Goal: Task Accomplishment & Management: Manage account settings

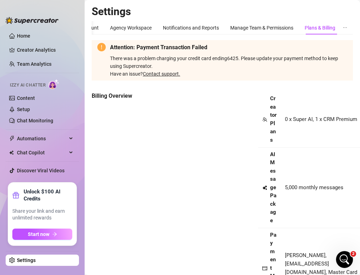
scroll to position [409, 0]
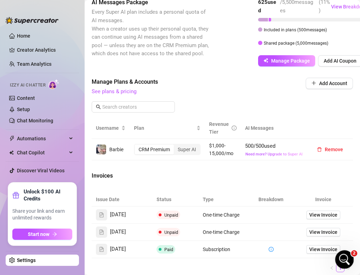
click at [342, 260] on icon "Open Intercom Messenger" at bounding box center [343, 259] width 5 height 6
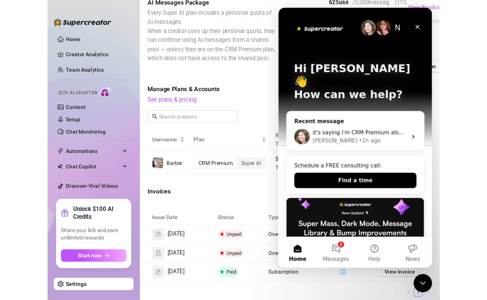
scroll to position [210, 0]
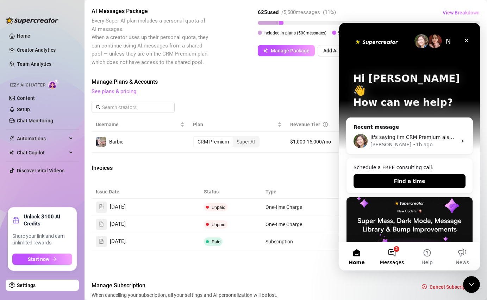
click at [359, 258] on button "2 Messages" at bounding box center [391, 257] width 35 height 28
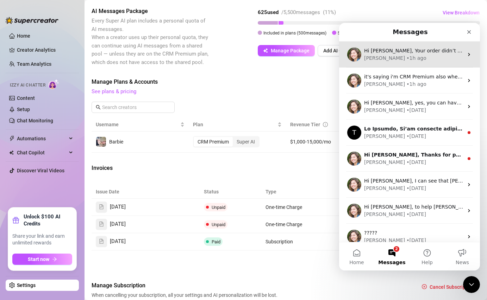
click at [359, 63] on div "Hi [PERSON_NAME], Your order didn’t go through :slightly_frowning_face: Unfortu…" at bounding box center [409, 55] width 141 height 26
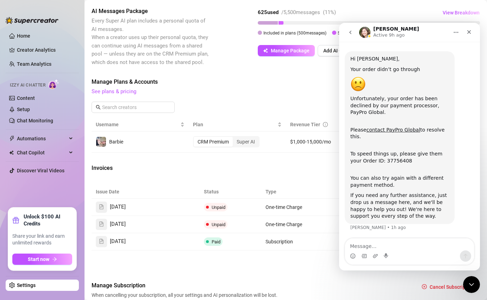
scroll to position [0, 0]
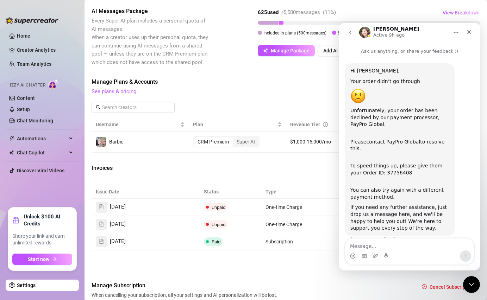
click at [353, 31] on icon "go back" at bounding box center [351, 33] width 6 height 6
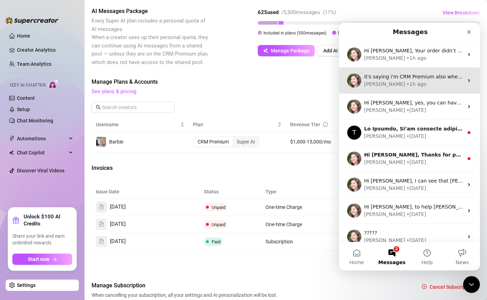
click at [359, 87] on div "[PERSON_NAME] • 1h ago" at bounding box center [413, 84] width 99 height 7
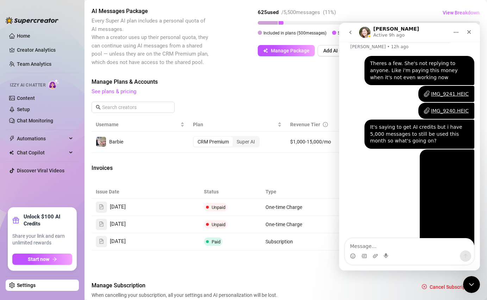
scroll to position [651, 0]
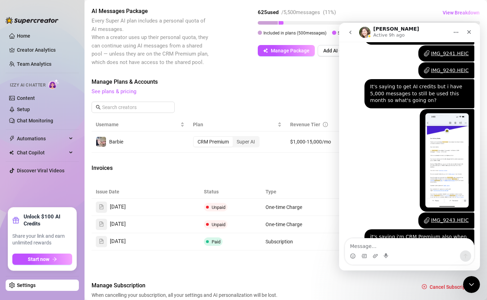
click at [350, 34] on icon "go back" at bounding box center [351, 33] width 6 height 6
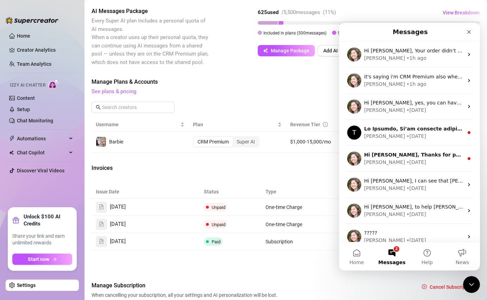
scroll to position [0, 0]
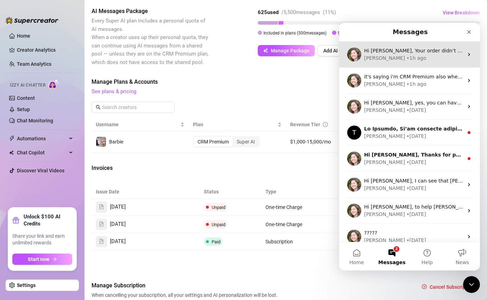
click at [359, 62] on div "• 1h ago" at bounding box center [416, 58] width 20 height 7
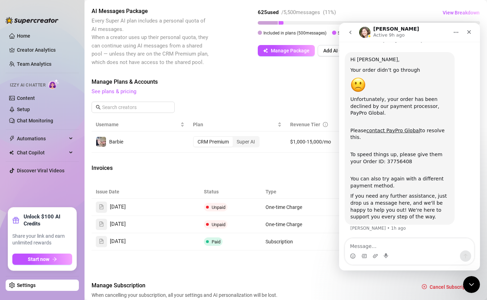
scroll to position [12, 0]
click at [359, 130] on link "contact PayPro Global" at bounding box center [393, 130] width 54 height 6
click at [18, 275] on link "Settings" at bounding box center [26, 286] width 19 height 6
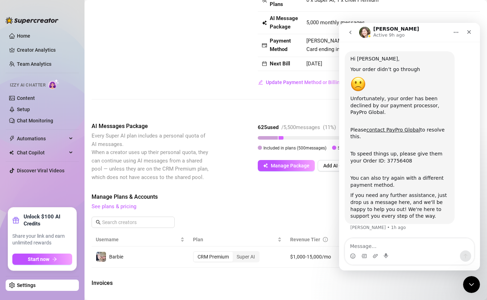
scroll to position [11, 0]
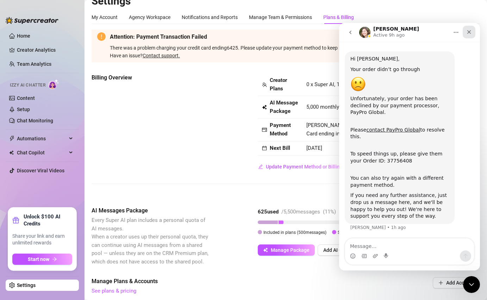
click at [359, 36] on div "Close" at bounding box center [469, 32] width 13 height 13
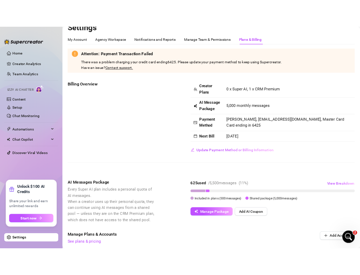
scroll to position [0, 0]
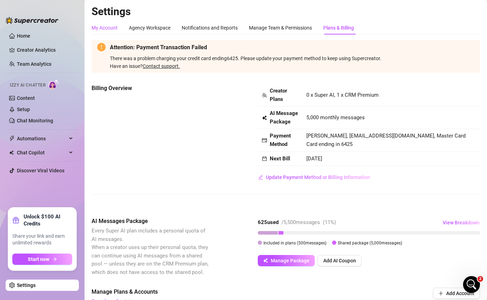
click at [112, 26] on div "My Account" at bounding box center [105, 28] width 26 height 8
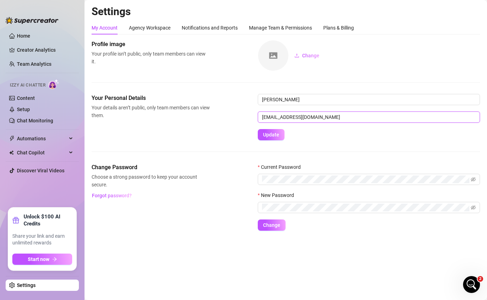
drag, startPoint x: 348, startPoint y: 119, endPoint x: 242, endPoint y: 117, distance: 106.4
click at [242, 117] on div "Your Personal Details Your details aren’t public, only team members can view th…" at bounding box center [286, 117] width 388 height 46
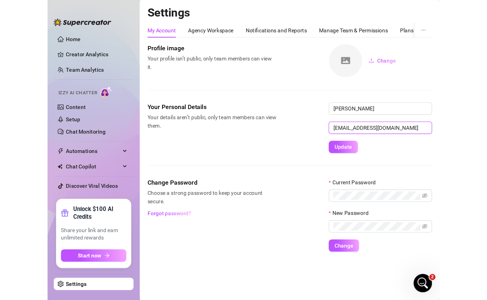
scroll to position [21, 0]
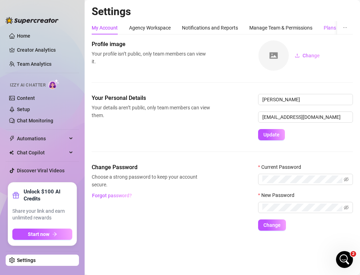
click at [326, 30] on div "Plans & Billing" at bounding box center [338, 28] width 31 height 8
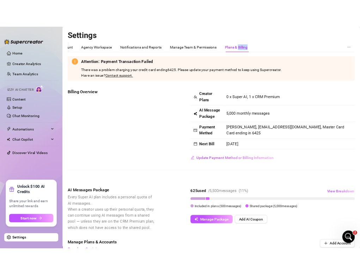
scroll to position [12, 0]
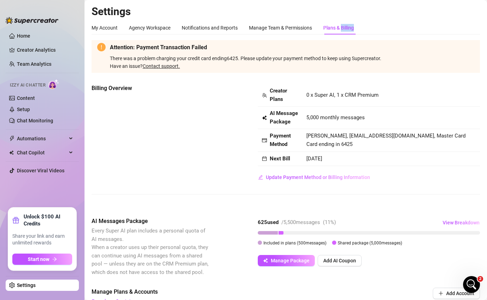
drag, startPoint x: 343, startPoint y: 146, endPoint x: 330, endPoint y: 147, distance: 13.1
click at [330, 147] on td "[PERSON_NAME], [EMAIL_ADDRESS][DOMAIN_NAME], Master Card Card ending in 6425" at bounding box center [391, 140] width 178 height 23
copy span "6425"
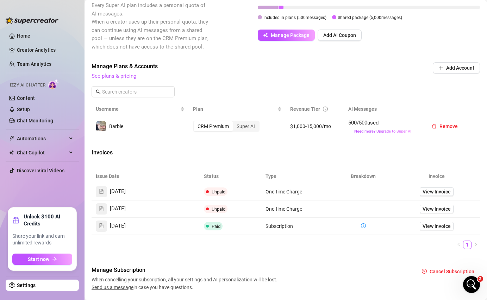
scroll to position [226, 0]
click at [292, 191] on span "One-time Charge" at bounding box center [284, 191] width 37 height 6
click at [359, 190] on span "View Invoice" at bounding box center [437, 191] width 28 height 8
